Goal: Information Seeking & Learning: Learn about a topic

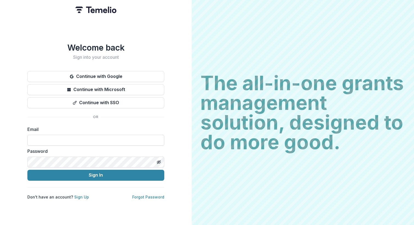
click at [89, 139] on input at bounding box center [95, 140] width 137 height 11
type input "**********"
click at [92, 173] on button "Sign In" at bounding box center [95, 175] width 137 height 11
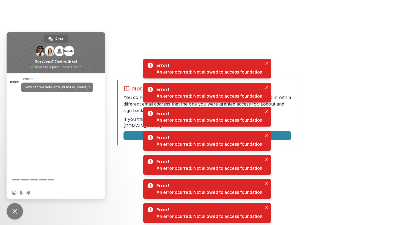
click at [309, 61] on div "Not allowed to view page You do not have permission to view the page. It is lik…" at bounding box center [207, 112] width 414 height 225
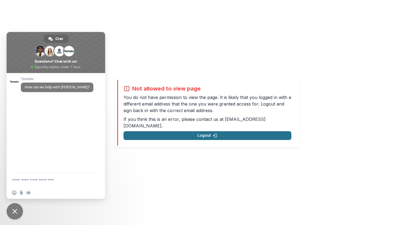
click at [273, 132] on button "Logout" at bounding box center [207, 135] width 168 height 9
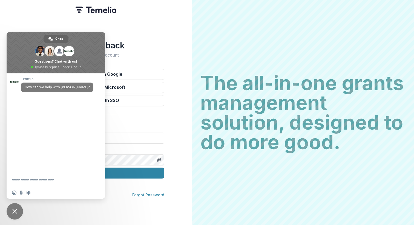
click at [23, 15] on div "Welcome back Sign into your account Continue with Google Continue with Microsof…" at bounding box center [96, 112] width 192 height 225
click at [15, 210] on span "Close chat" at bounding box center [14, 211] width 5 height 5
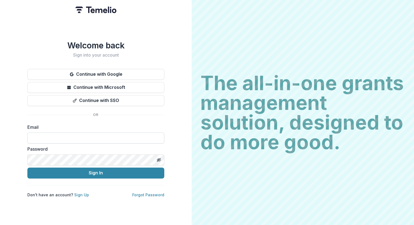
click at [67, 140] on input at bounding box center [95, 138] width 137 height 11
type input "**********"
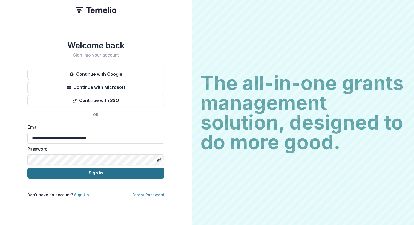
click at [93, 173] on button "Sign In" at bounding box center [95, 173] width 137 height 11
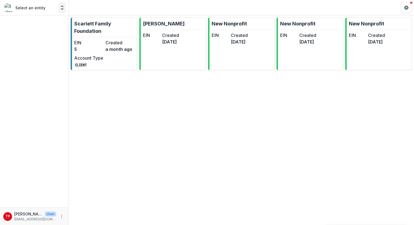
click at [62, 9] on polyline "Open entity switcher" at bounding box center [62, 8] width 2 height 1
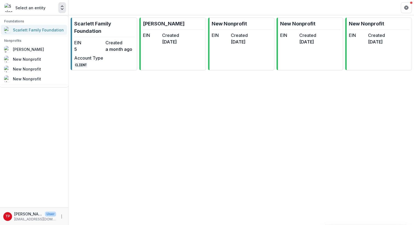
click at [31, 30] on div "Scarlett Family Foundation" at bounding box center [38, 30] width 51 height 6
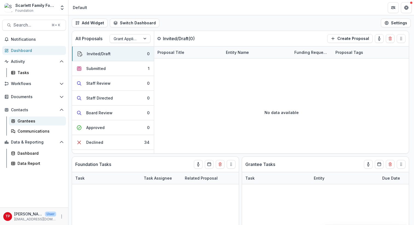
click at [23, 121] on div "Grantees" at bounding box center [40, 121] width 44 height 6
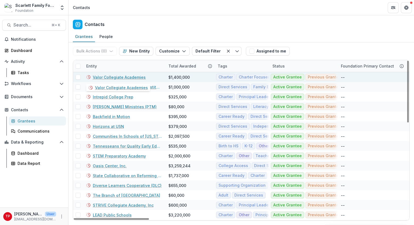
click at [108, 80] on link "Valor Collegiate Academies" at bounding box center [119, 77] width 53 height 6
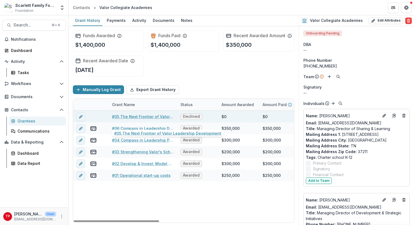
click at [144, 120] on link "#05 The Next Frontier of Valor Leadership Development" at bounding box center [143, 117] width 62 height 6
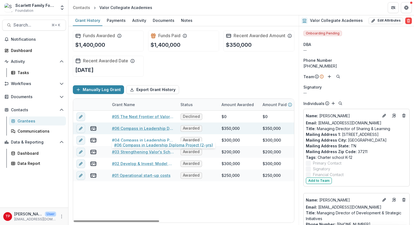
click at [125, 131] on link "#06 Compass in Leadership Diploma Project (2-yrs)" at bounding box center [143, 129] width 62 height 6
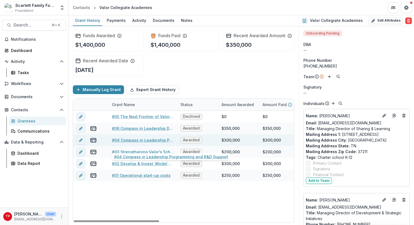
click at [123, 143] on link "#04 Compass in Leadership Programming and R&D Support" at bounding box center [143, 140] width 62 height 6
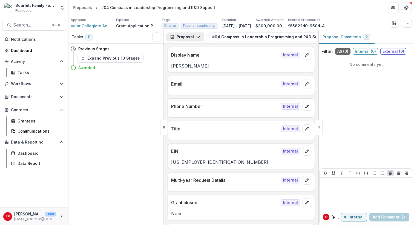
click at [198, 36] on icon "button" at bounding box center [198, 37] width 4 height 4
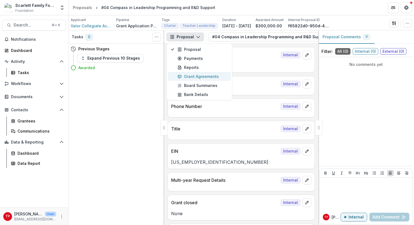
click at [198, 77] on div "Grant Agreements" at bounding box center [202, 77] width 50 height 6
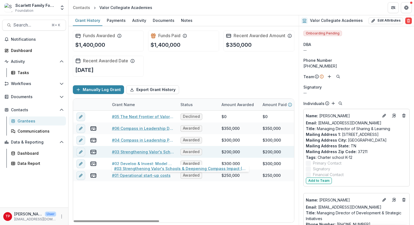
click at [126, 155] on link "#03 Strengthening Valor's Schools & Deepening Compass Impact (2-yr)" at bounding box center [143, 152] width 62 height 6
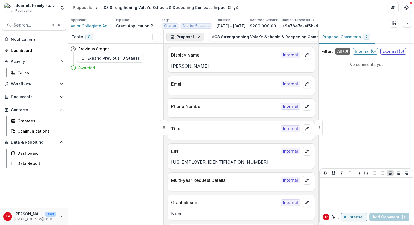
click at [198, 37] on polyline "button" at bounding box center [197, 37] width 3 height 2
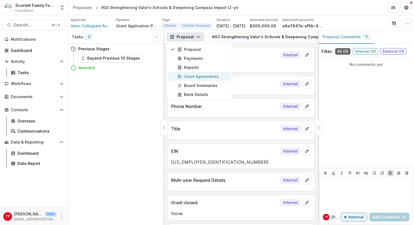
click at [193, 76] on div "Grant Agreements" at bounding box center [202, 77] width 50 height 6
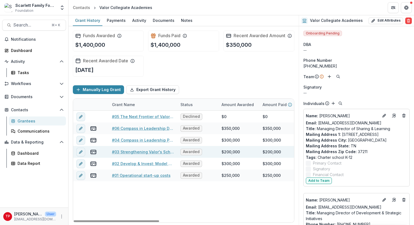
click at [137, 155] on link "#03 Strengthening Valor's Schools & Deepening Compass Impact (2-yr)" at bounding box center [143, 152] width 62 height 6
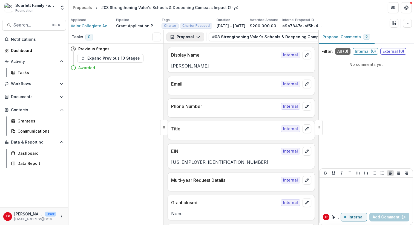
click at [198, 37] on polyline "button" at bounding box center [197, 37] width 3 height 2
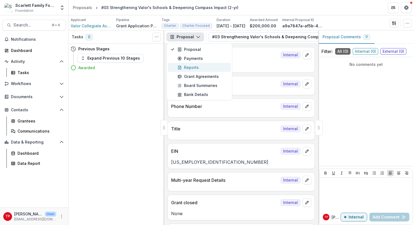
click at [192, 67] on div "Reports" at bounding box center [202, 68] width 50 height 6
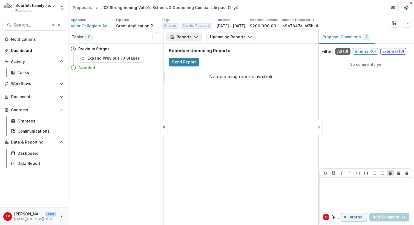
click at [196, 37] on icon "button" at bounding box center [196, 37] width 4 height 4
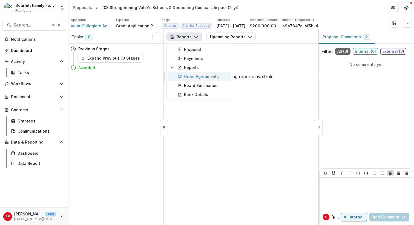
click at [193, 76] on div "Grant Agreements" at bounding box center [202, 77] width 50 height 6
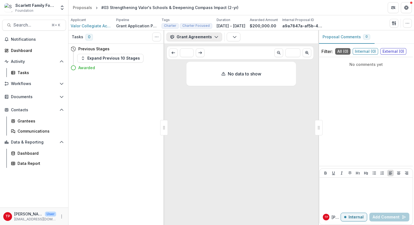
click at [215, 36] on icon "button" at bounding box center [216, 37] width 4 height 4
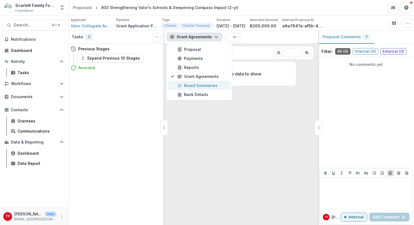
click at [199, 84] on div "Board Summaries" at bounding box center [202, 86] width 50 height 6
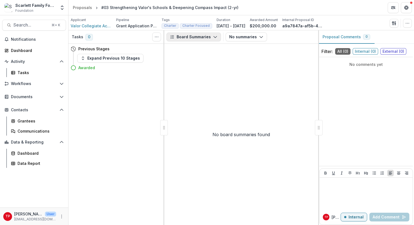
click at [213, 36] on icon "button" at bounding box center [215, 37] width 4 height 4
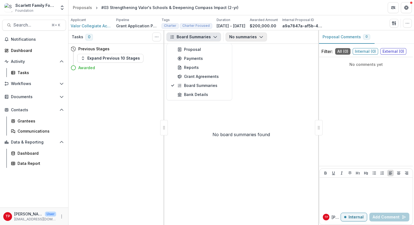
click at [259, 37] on icon "button" at bounding box center [261, 37] width 4 height 4
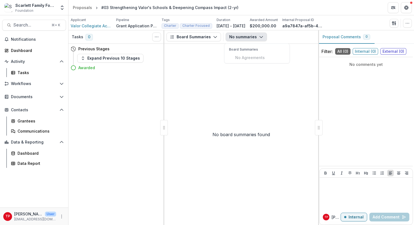
click at [201, 52] on div "No board summaries found" at bounding box center [241, 134] width 154 height 181
click at [213, 36] on icon "button" at bounding box center [215, 37] width 4 height 4
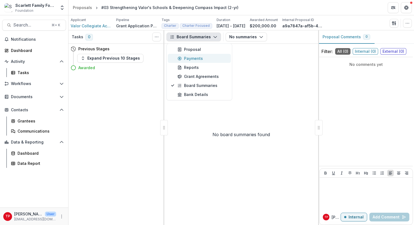
click at [196, 58] on div "Payments" at bounding box center [202, 59] width 50 height 6
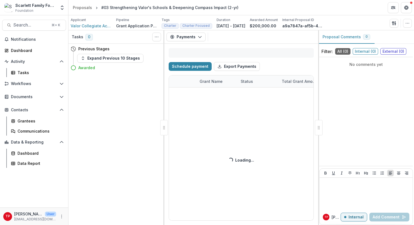
select select "****"
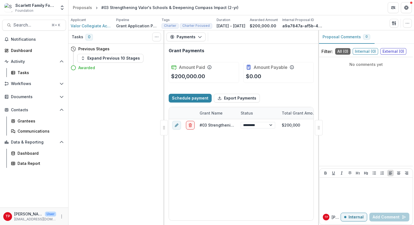
select select "****"
click at [200, 36] on icon "button" at bounding box center [200, 37] width 4 height 4
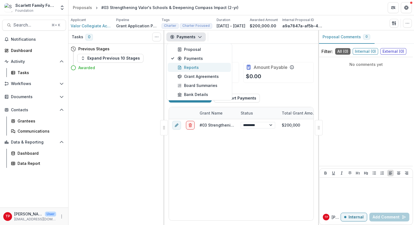
click at [192, 66] on div "Reports" at bounding box center [202, 68] width 50 height 6
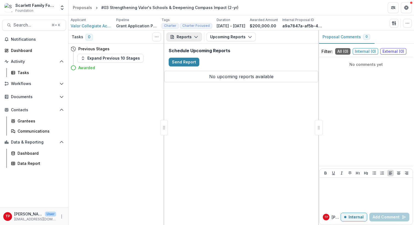
click at [198, 37] on button "Reports" at bounding box center [183, 37] width 35 height 9
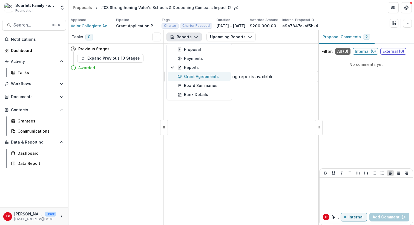
click at [193, 75] on div "Grant Agreements" at bounding box center [202, 77] width 50 height 6
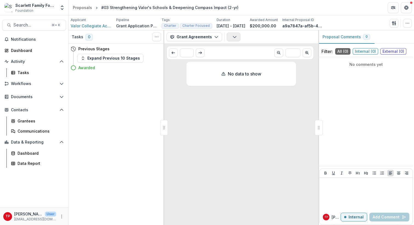
click at [232, 38] on icon "button" at bounding box center [234, 37] width 4 height 4
click at [236, 51] on p "Agreements" at bounding box center [258, 49] width 56 height 5
click at [228, 92] on div "No data to show" at bounding box center [240, 142] width 109 height 161
click at [215, 37] on icon "button" at bounding box center [216, 37] width 4 height 4
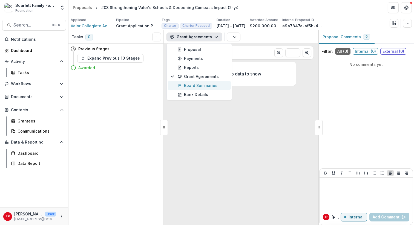
click at [196, 85] on div "Board Summaries" at bounding box center [202, 86] width 50 height 6
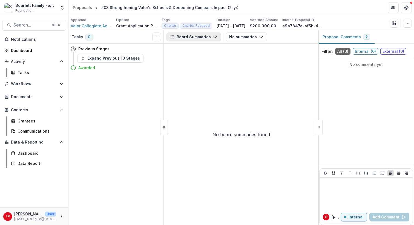
click at [214, 37] on polyline "button" at bounding box center [214, 37] width 3 height 2
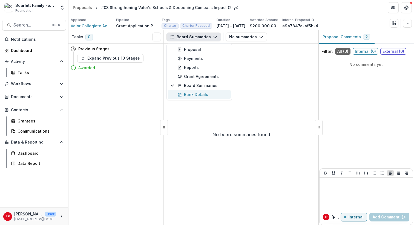
click at [198, 94] on div "Bank Details" at bounding box center [202, 95] width 50 height 6
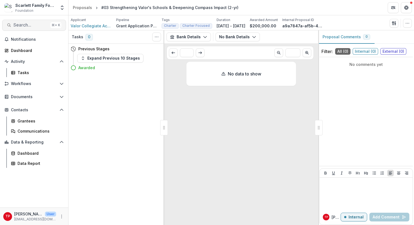
click at [38, 23] on span "Search..." at bounding box center [30, 24] width 35 height 5
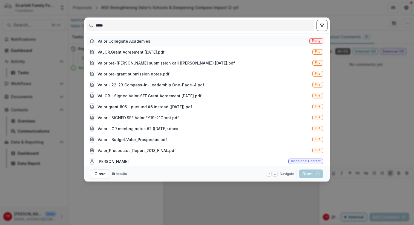
type input "*****"
click at [100, 42] on div "Valor Collegiate Academies" at bounding box center [123, 41] width 53 height 6
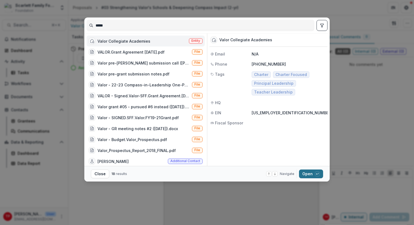
click at [306, 175] on button "Open with enter key" at bounding box center [311, 174] width 24 height 9
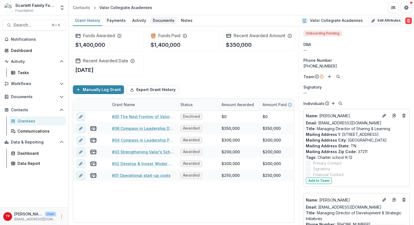
click at [167, 19] on div "Documents" at bounding box center [163, 20] width 26 height 8
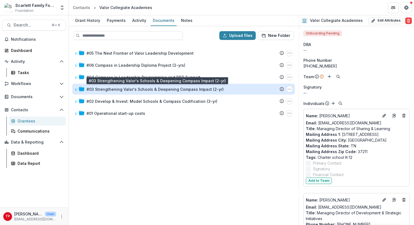
click at [112, 88] on div "#03 Strengthening Valor's Schools & Deepening Compass Impact (2-yr)" at bounding box center [154, 89] width 137 height 6
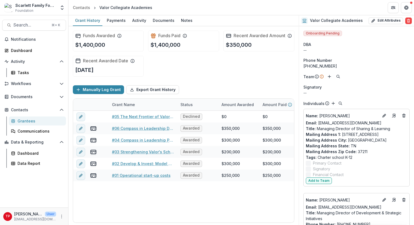
click at [22, 121] on div "Grantees" at bounding box center [40, 121] width 44 height 6
